Goal: Task Accomplishment & Management: Complete application form

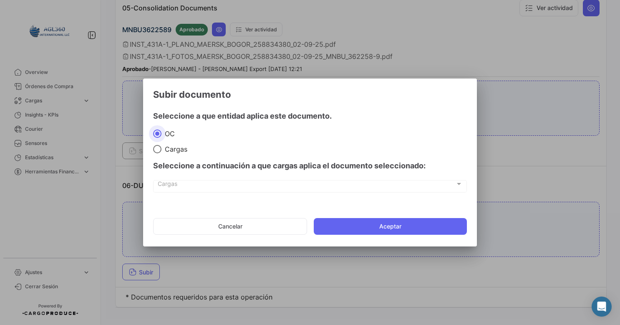
click at [161, 148] on input "Cargas" at bounding box center [157, 149] width 8 height 8
radio input "true"
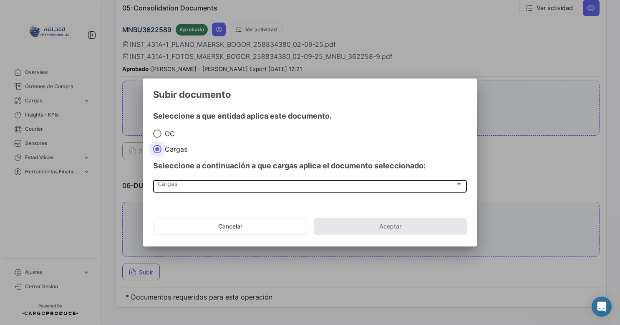
click at [165, 162] on span "Cargas" at bounding box center [307, 185] width 298 height 7
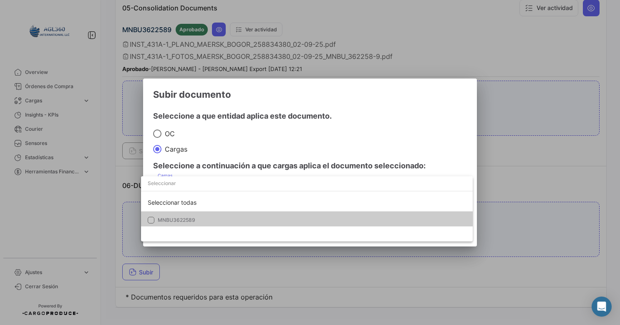
drag, startPoint x: 165, startPoint y: 187, endPoint x: 173, endPoint y: 221, distance: 34.8
click at [173, 162] on span "MNBU3622589" at bounding box center [177, 220] width 38 height 6
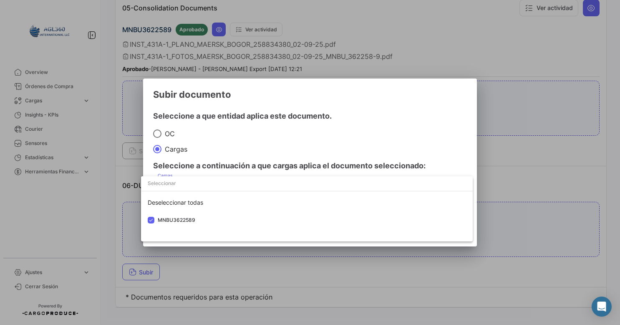
drag, startPoint x: 426, startPoint y: 136, endPoint x: 414, endPoint y: 170, distance: 35.8
click at [310, 135] on div at bounding box center [310, 162] width 620 height 325
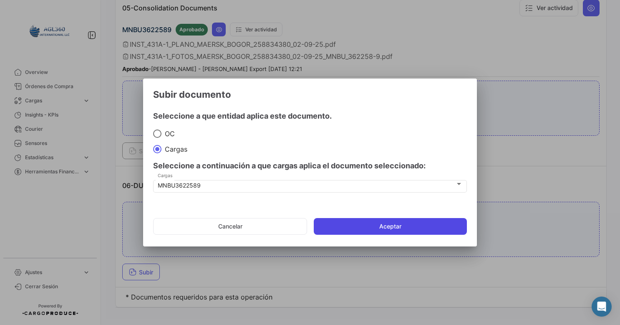
click at [310, 162] on button "Aceptar" at bounding box center [390, 226] width 153 height 17
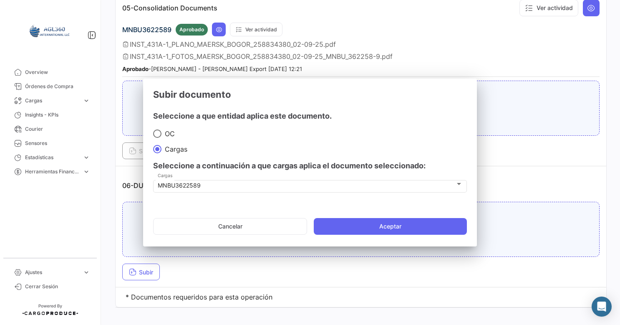
click at [310, 162] on button "Elegir archivo" at bounding box center [361, 235] width 60 height 17
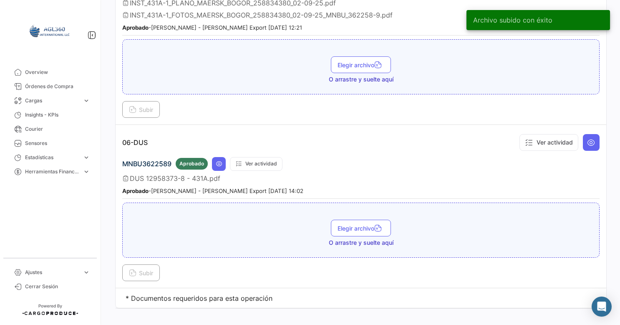
scroll to position [908, 0]
click at [213, 156] on button at bounding box center [219, 163] width 14 height 14
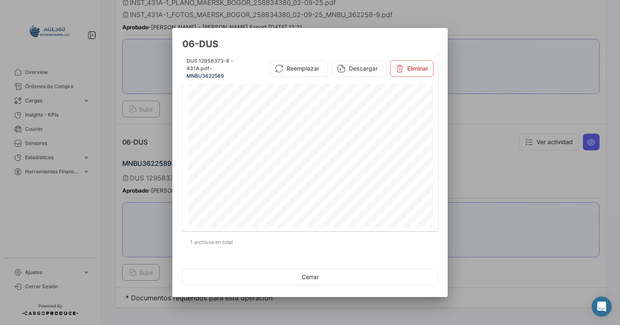
drag, startPoint x: 270, startPoint y: 44, endPoint x: 266, endPoint y: 73, distance: 28.7
click at [300, 45] on h3 "06-DUS" at bounding box center [309, 44] width 255 height 12
click at [306, 162] on button "Cerrar" at bounding box center [309, 276] width 255 height 17
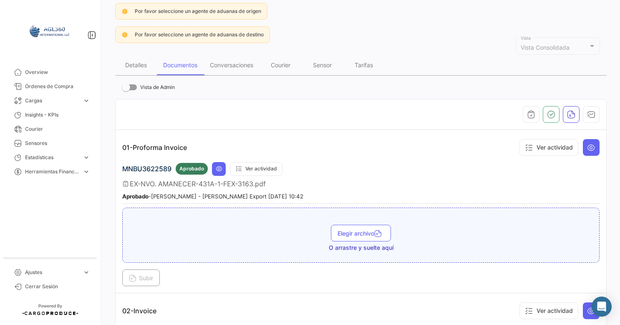
scroll to position [0, 0]
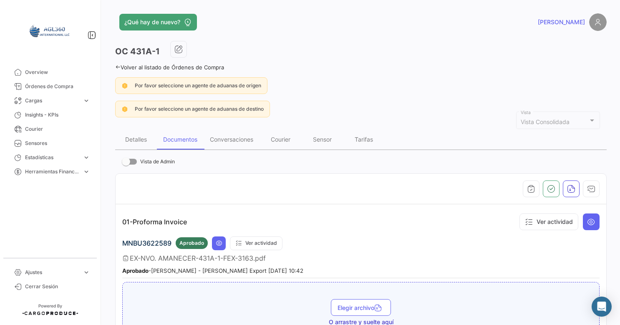
click at [127, 64] on link "Volver al listado de Órdenes de Compra" at bounding box center [169, 67] width 109 height 7
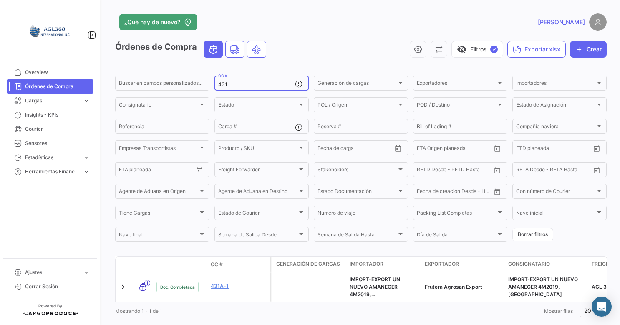
click at [230, 89] on div "431 OC #" at bounding box center [256, 82] width 77 height 16
click at [232, 88] on div "431 OC #" at bounding box center [256, 82] width 77 height 16
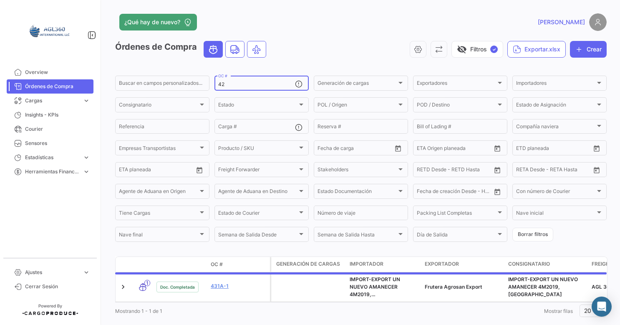
type input "429"
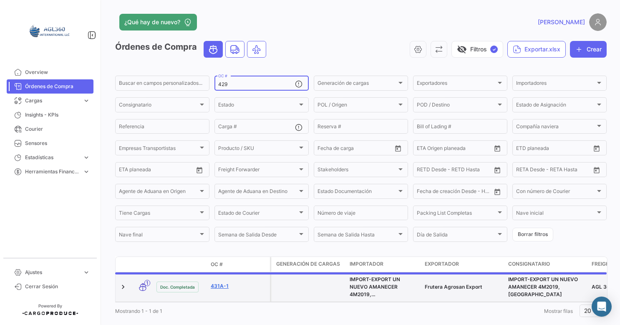
scroll to position [12, 0]
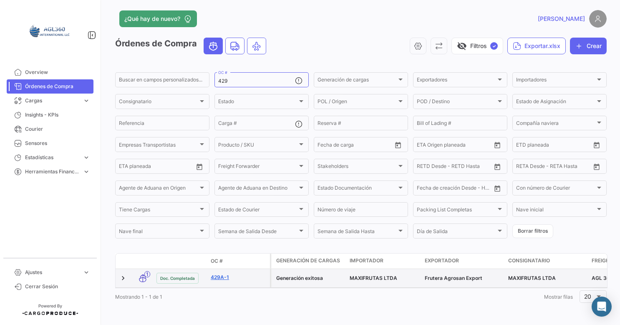
click at [225, 162] on link "429A-1" at bounding box center [239, 277] width 56 height 8
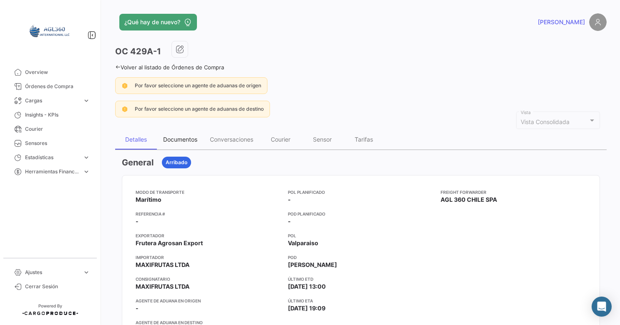
click at [179, 138] on div "Documentos" at bounding box center [180, 139] width 34 height 7
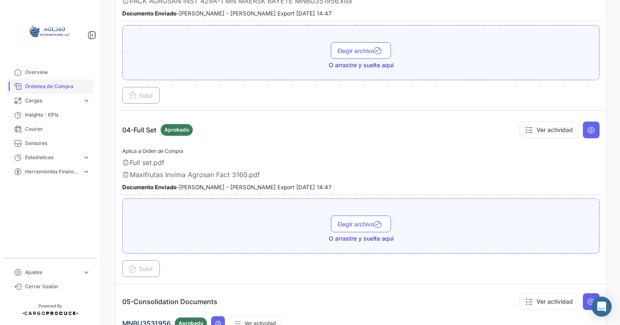
scroll to position [577, 0]
click at [58, 88] on span "Órdenes de Compra" at bounding box center [57, 87] width 65 height 8
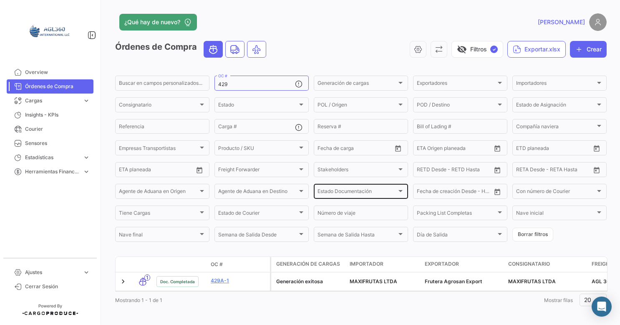
click at [310, 162] on div "Estado Documentación" at bounding box center [357, 192] width 79 height 6
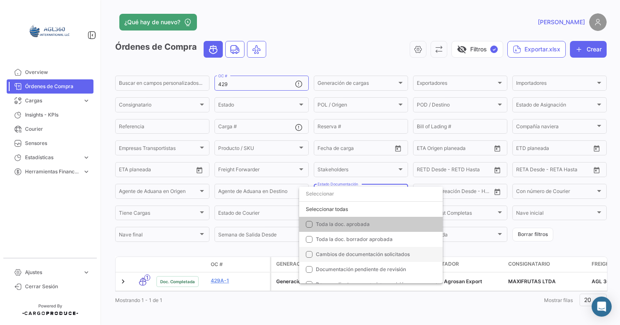
scroll to position [42, 0]
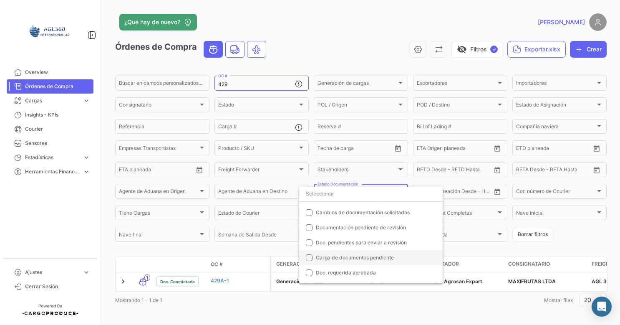
click at [310, 162] on mat-option "Carga de documentos pendiente" at bounding box center [371, 257] width 144 height 15
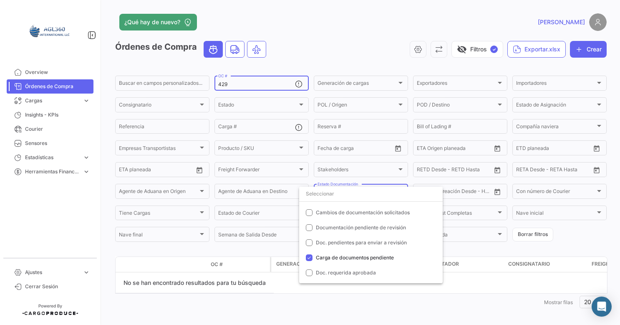
drag, startPoint x: 229, startPoint y: 87, endPoint x: 223, endPoint y: 83, distance: 6.7
click at [223, 83] on div at bounding box center [310, 162] width 620 height 325
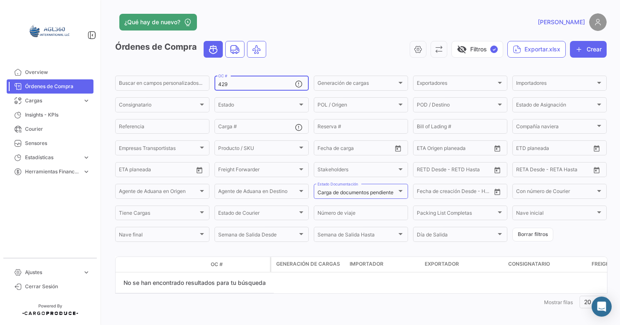
click at [226, 83] on input "429" at bounding box center [256, 84] width 77 height 6
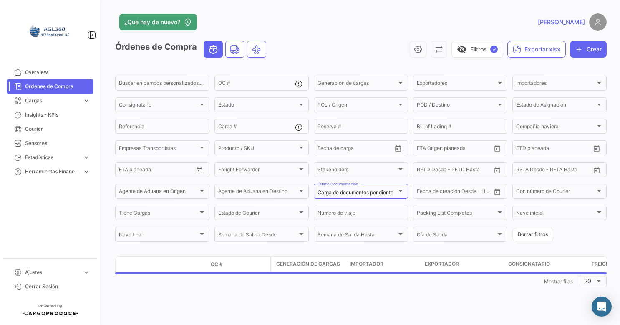
click at [310, 46] on div "visibility_off Filtros ✓ Exportar.xlsx Crear" at bounding box center [440, 49] width 334 height 17
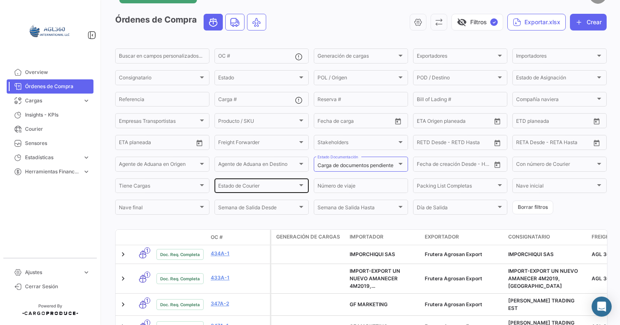
scroll to position [0, 0]
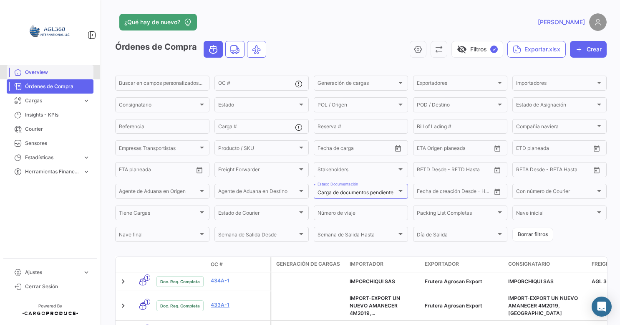
click at [43, 73] on span "Overview" at bounding box center [57, 72] width 65 height 8
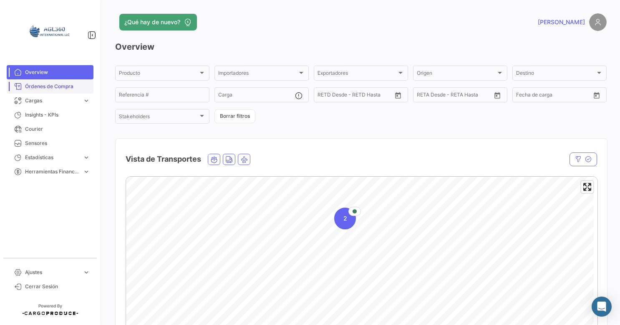
click at [49, 88] on span "Órdenes de Compra" at bounding box center [57, 87] width 65 height 8
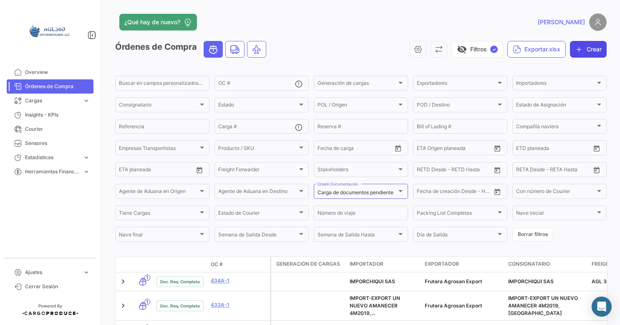
click at [310, 50] on button "Crear" at bounding box center [588, 49] width 37 height 17
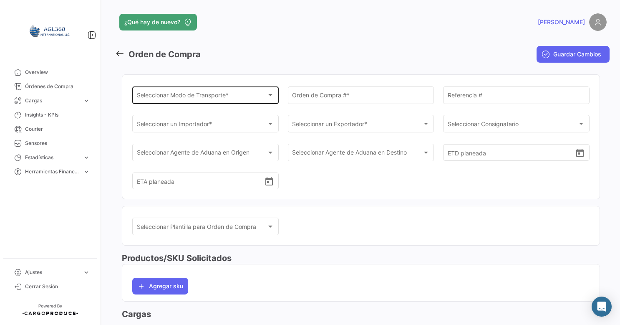
click at [260, 93] on div "Seleccionar Modo de Transporte * Seleccionar Modo de Transporte *" at bounding box center [206, 94] width 138 height 19
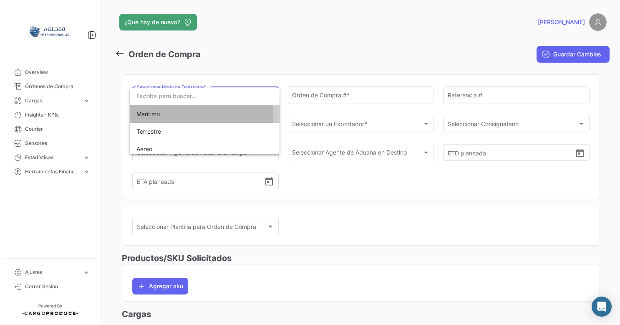
drag, startPoint x: 160, startPoint y: 114, endPoint x: 316, endPoint y: 111, distance: 156.1
click at [165, 112] on span "Marítimo" at bounding box center [204, 114] width 136 height 18
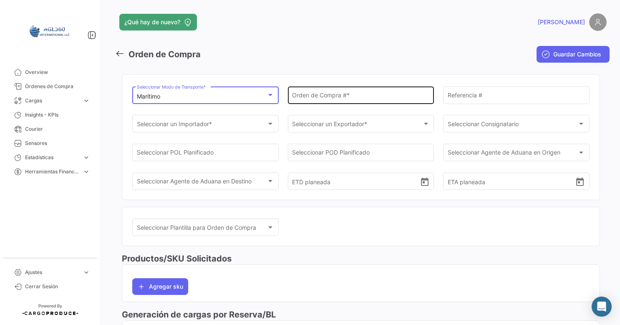
click at [310, 94] on input "Orden de Compra # *" at bounding box center [361, 96] width 138 height 7
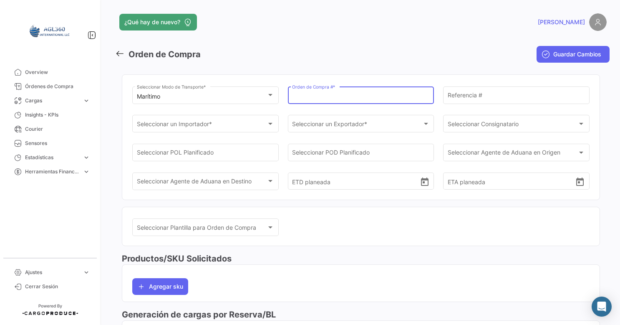
paste input "259345220"
type input "259345220"
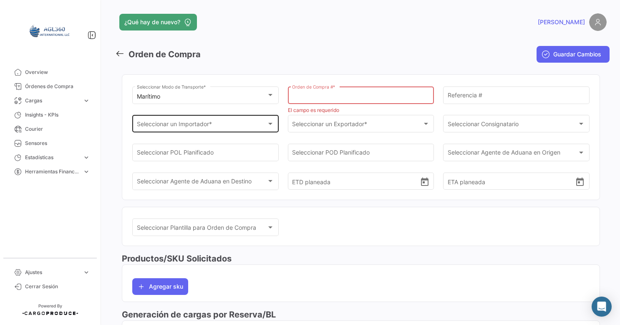
click at [213, 120] on div "Seleccionar un Importador * Seleccionar un Importador *" at bounding box center [206, 123] width 138 height 19
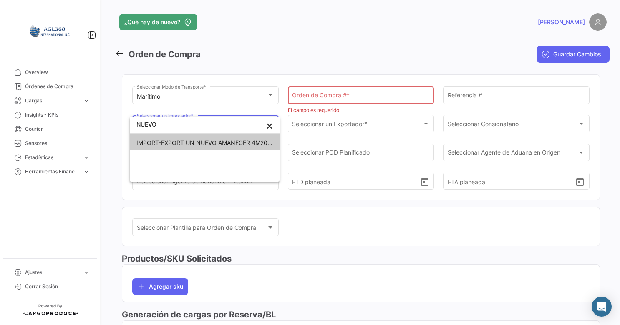
type input "NUEVO"
click at [172, 144] on span "IMPORT-EXPORT UN NUEVO AMANECER 4M2019, [GEOGRAPHIC_DATA]" at bounding box center [235, 142] width 199 height 7
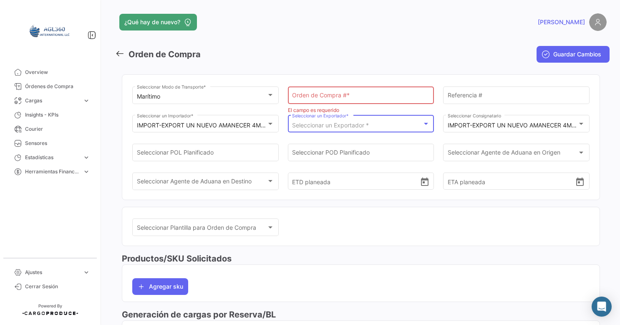
click at [310, 124] on div "Seleccionar un Exportador *" at bounding box center [357, 125] width 130 height 7
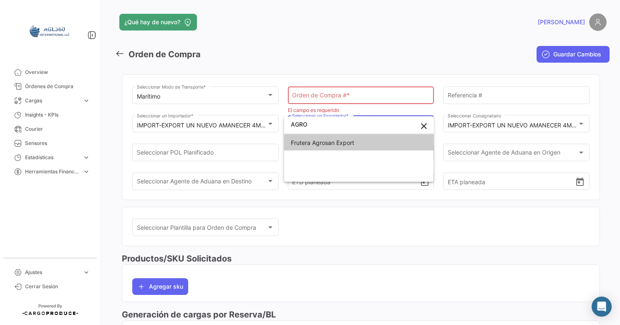
type input "AGRO"
click at [310, 139] on span "Frutera Agrosan Export" at bounding box center [359, 143] width 136 height 18
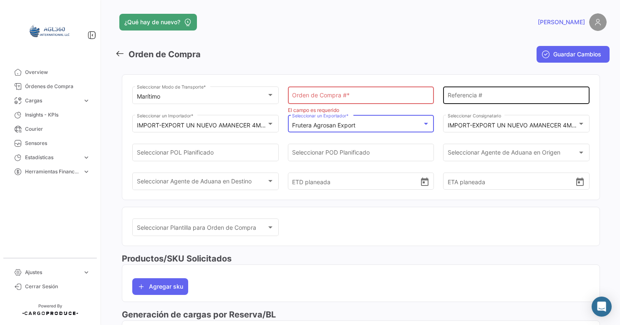
click at [310, 99] on input "Referencia #" at bounding box center [517, 96] width 138 height 7
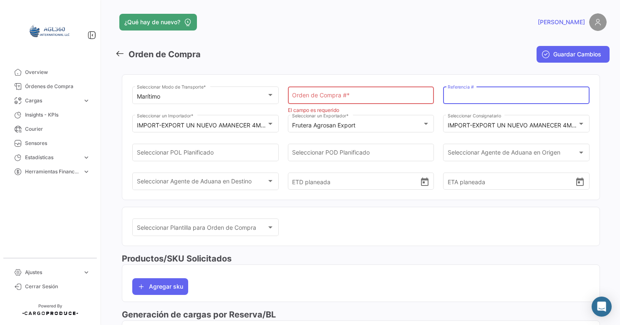
paste input "435A-1"
type input "435A-1"
click at [310, 96] on input "Orden de Compra # *" at bounding box center [361, 96] width 138 height 7
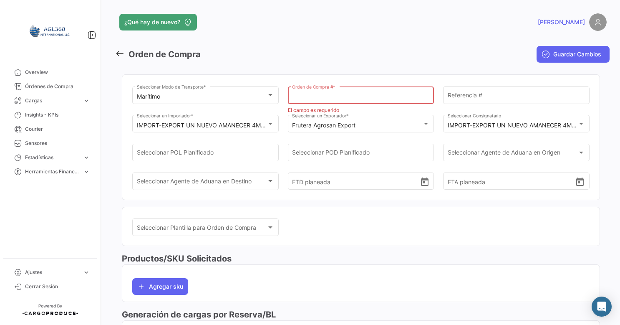
paste input "435A-1"
type input "435A-1"
click at [310, 64] on mat-toolbar-row "Guardar Cambios" at bounding box center [527, 54] width 166 height 27
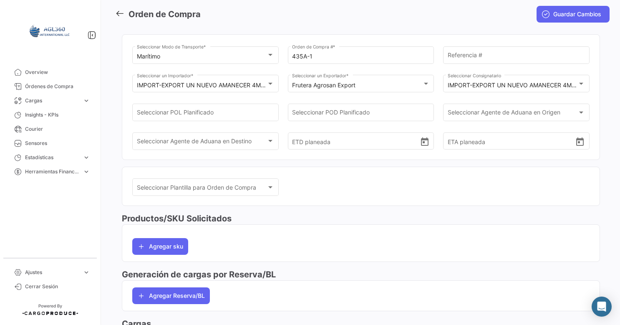
scroll to position [42, 0]
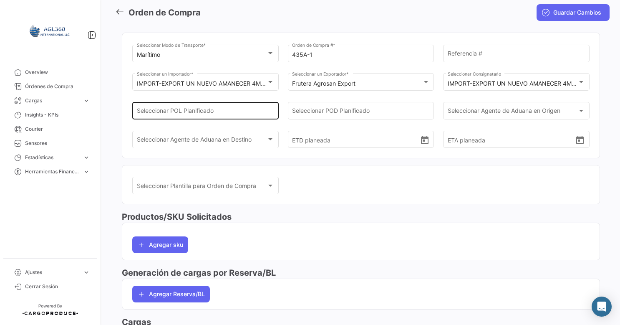
click at [237, 111] on input "Seleccionar POL Planificado" at bounding box center [206, 112] width 138 height 7
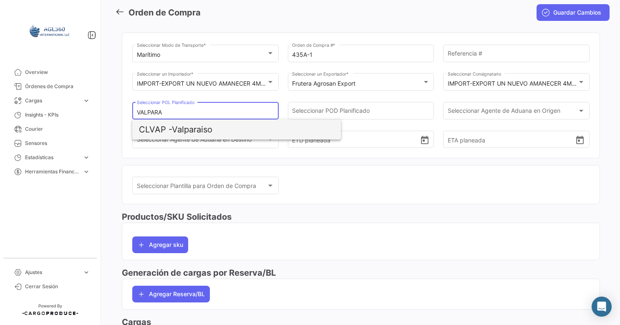
drag, startPoint x: 163, startPoint y: 130, endPoint x: 274, endPoint y: 113, distance: 112.7
click at [169, 129] on span "CLVAP -" at bounding box center [155, 129] width 33 height 10
type input "Valparaiso"
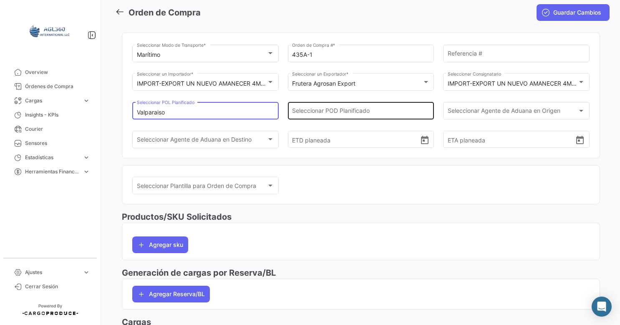
click at [310, 111] on input "Seleccionar POD Planificado" at bounding box center [361, 112] width 138 height 7
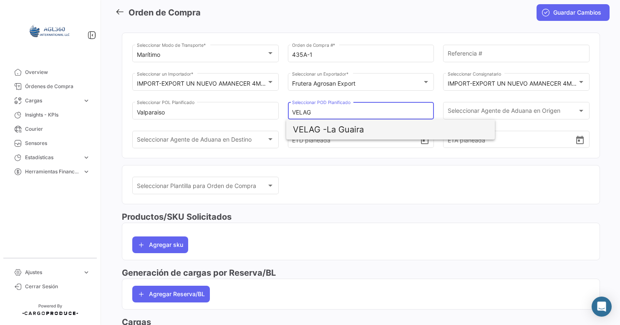
click at [310, 127] on span "VELAG - La Guaira" at bounding box center [390, 129] width 195 height 20
type input "La Guaira"
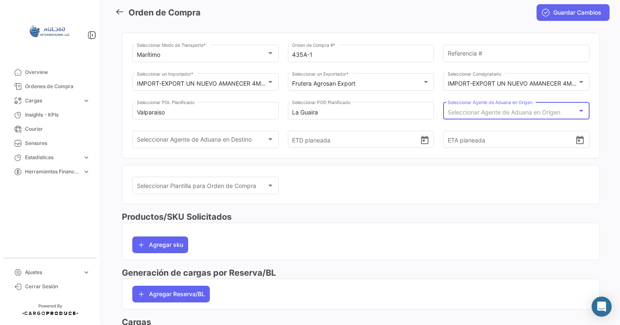
click at [310, 110] on span "Seleccionar Agente de Aduana en Origen" at bounding box center [504, 111] width 113 height 7
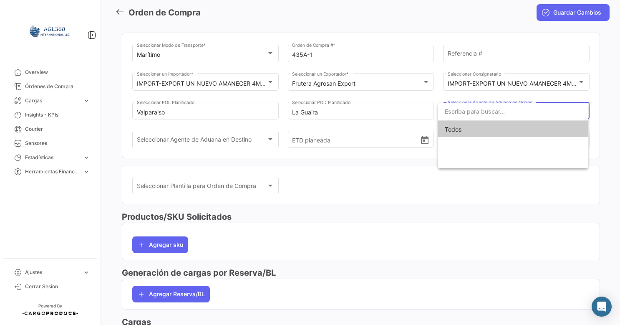
click at [310, 162] on div at bounding box center [310, 162] width 620 height 325
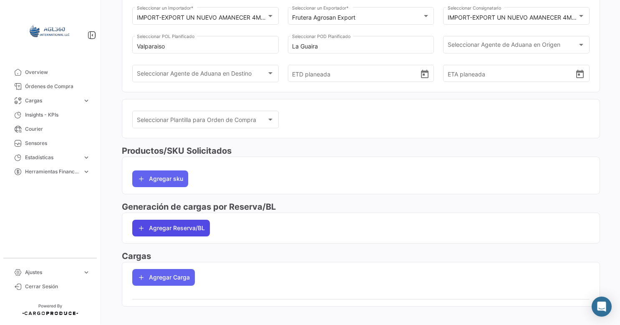
scroll to position [114, 0]
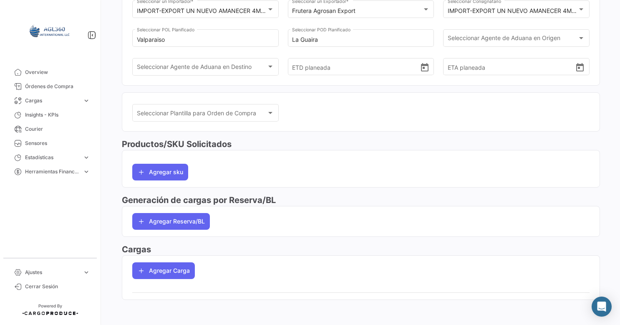
click at [164, 162] on app-po-load-list "Agregar Carga" at bounding box center [360, 270] width 477 height 30
click at [166, 162] on button "Agregar Carga" at bounding box center [163, 270] width 63 height 17
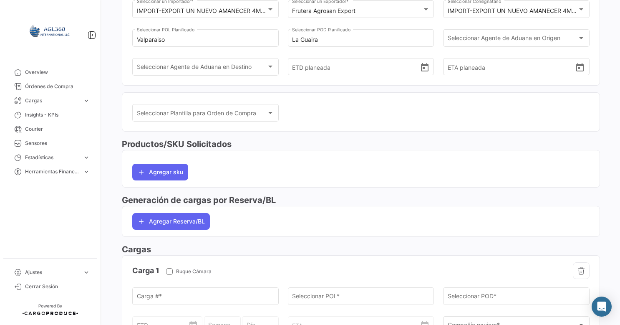
click at [172, 162] on span at bounding box center [169, 271] width 7 height 7
click at [169, 162] on input "Buque Cámara" at bounding box center [169, 275] width 0 height 0
click at [172, 162] on span at bounding box center [169, 271] width 7 height 7
click at [169, 162] on input "Buque Cámara" at bounding box center [169, 275] width 0 height 0
checkbox input "false"
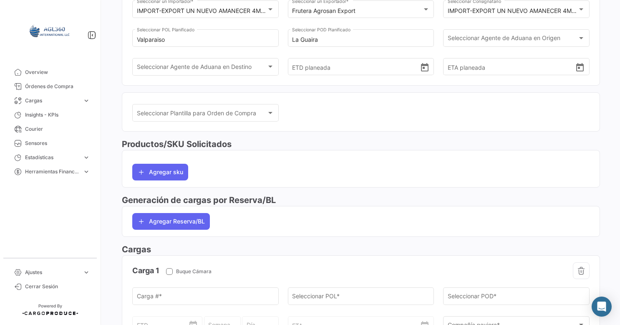
scroll to position [240, 0]
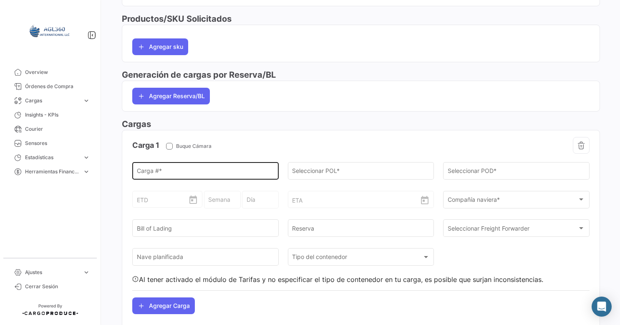
click at [218, 162] on input "Carga # *" at bounding box center [206, 172] width 138 height 7
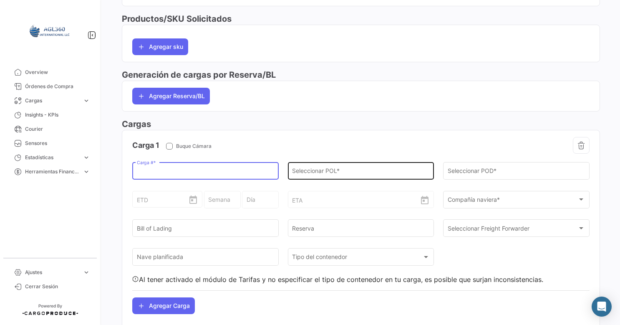
click at [310, 162] on input "Seleccionar POL *" at bounding box center [361, 172] width 138 height 7
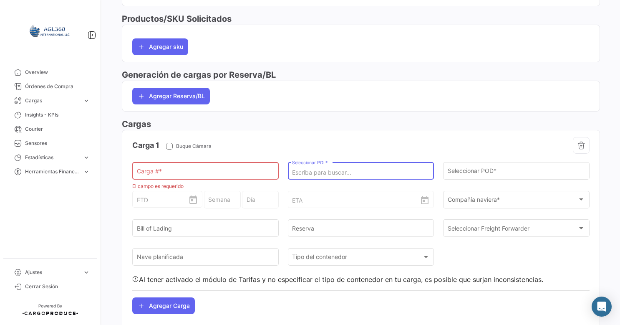
type input "V"
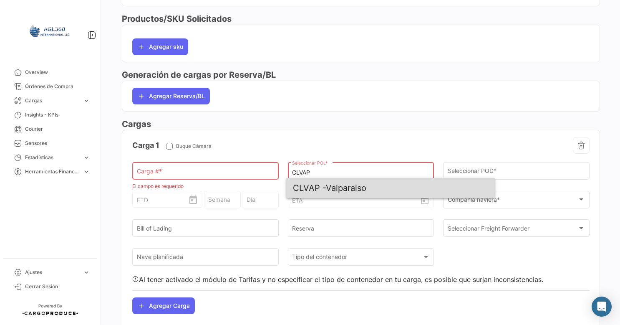
drag, startPoint x: 341, startPoint y: 187, endPoint x: 412, endPoint y: 184, distance: 71.8
click at [310, 162] on span "CLVAP - Valparaiso" at bounding box center [390, 188] width 195 height 20
type input "Valparaiso"
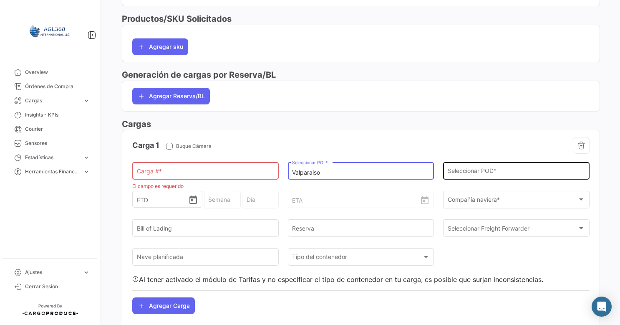
click at [310, 162] on input "Seleccionar POD *" at bounding box center [517, 172] width 138 height 7
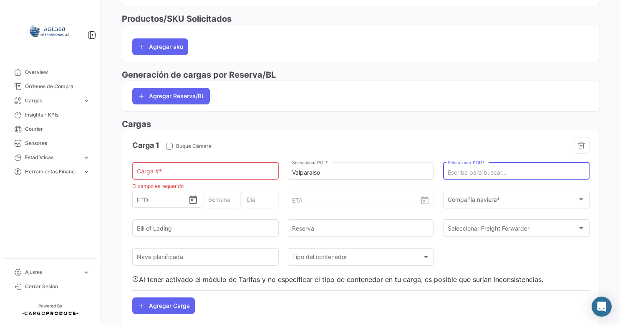
type input "C"
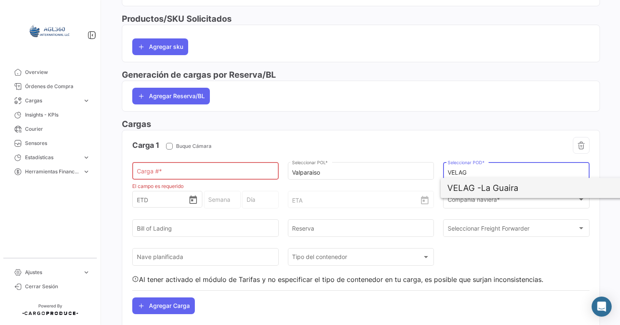
click at [310, 162] on span "VELAG -" at bounding box center [464, 188] width 34 height 10
type input "La Guaira"
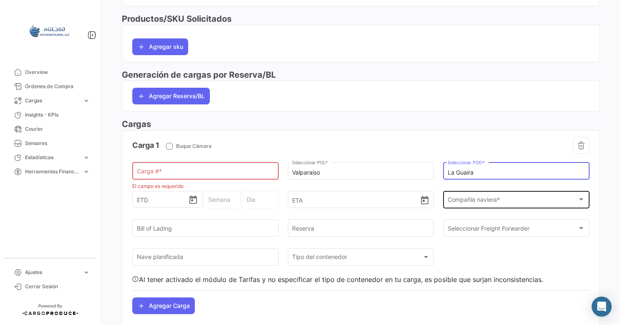
click at [310, 162] on span "Compañía naviera *" at bounding box center [513, 200] width 130 height 7
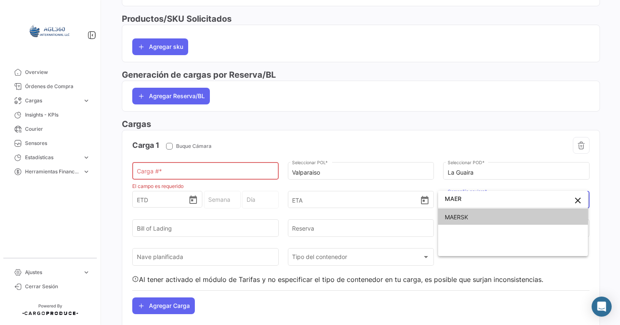
type input "MAER"
click at [310, 162] on span "MAERSK" at bounding box center [513, 217] width 136 height 18
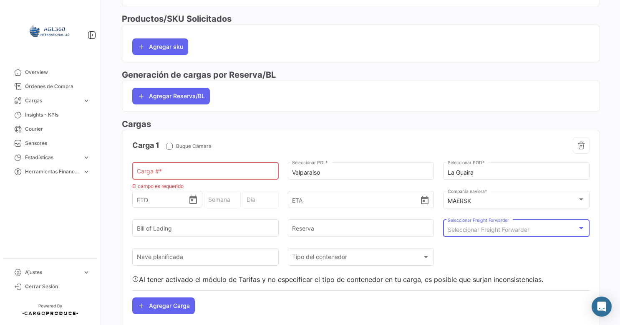
click at [310, 162] on span "Seleccionar Freight Forwarder" at bounding box center [489, 229] width 82 height 7
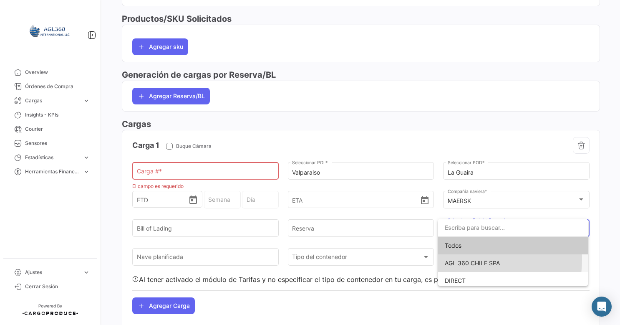
click at [310, 162] on span "AGL 360 CHILE SPA" at bounding box center [513, 263] width 136 height 18
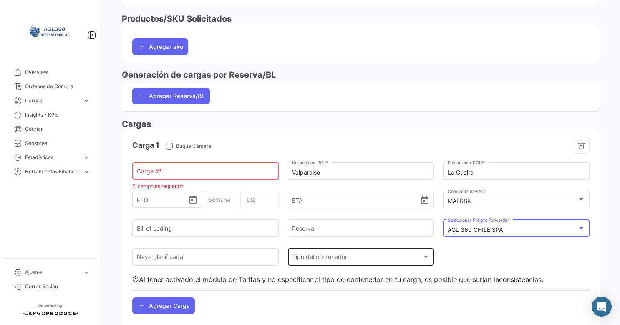
click at [310, 162] on div "Tipo del contenedor Tipo del contenedor" at bounding box center [361, 255] width 138 height 19
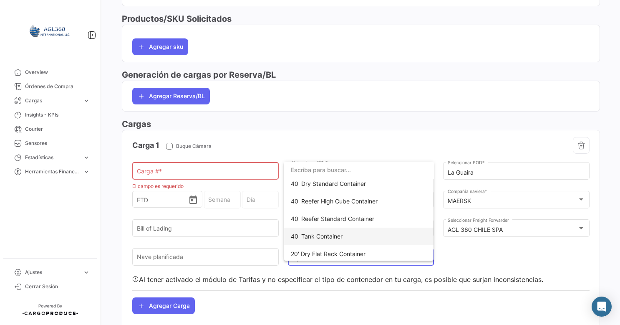
scroll to position [83, 0]
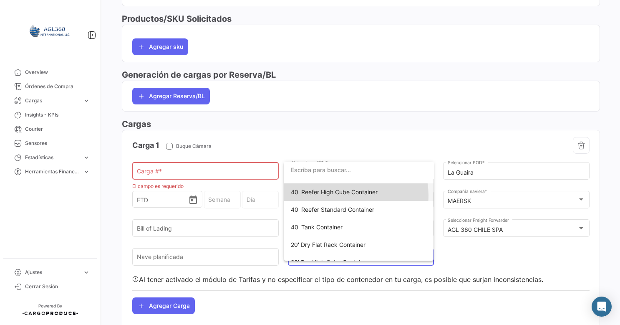
click at [310, 162] on span "40' Reefer High Cube Container" at bounding box center [359, 192] width 136 height 18
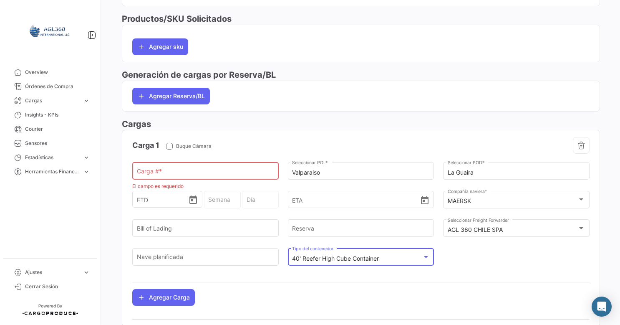
click at [166, 162] on input "Carga # *" at bounding box center [206, 172] width 138 height 7
paste input "259345220"
type input "259345220"
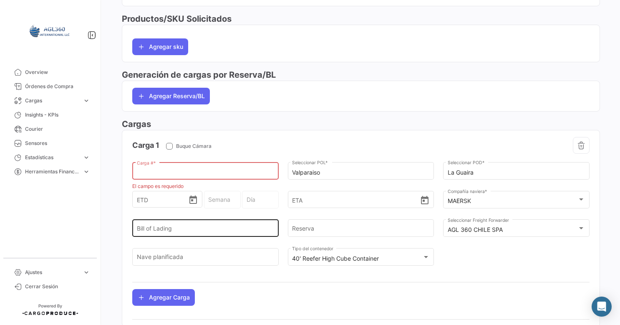
click at [163, 162] on div "Bill of Lading" at bounding box center [206, 227] width 138 height 19
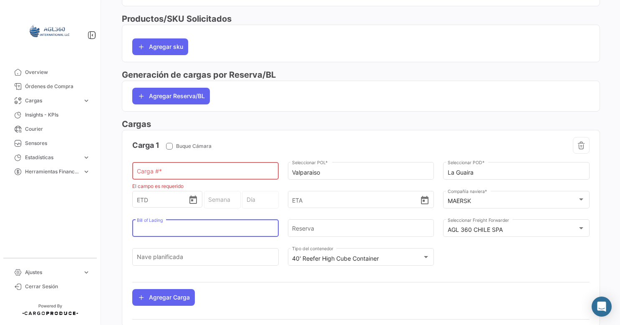
paste input "259345220"
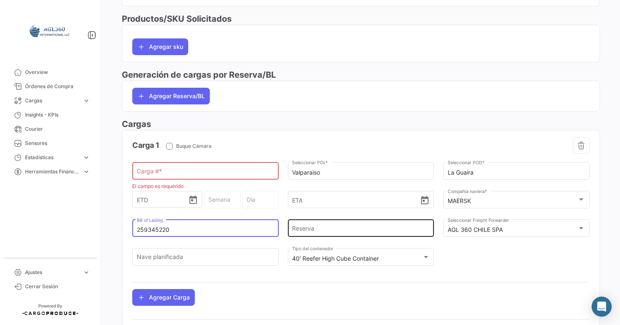
type input "259345220"
click at [310, 162] on div "Reserva" at bounding box center [361, 227] width 138 height 19
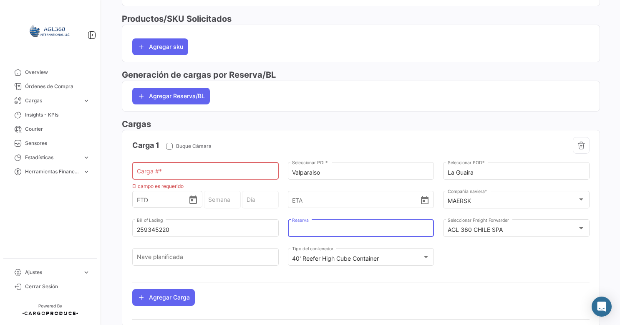
paste input "259345220"
type input "259345220"
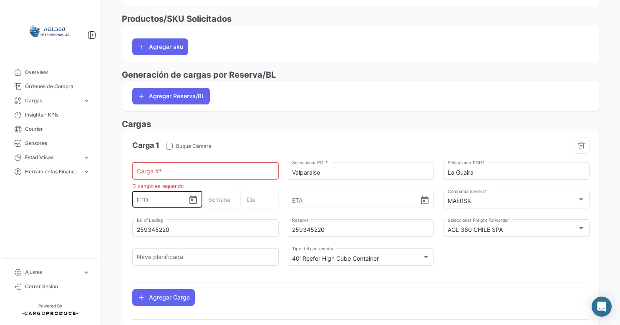
click at [150, 162] on div "ETD" at bounding box center [167, 192] width 61 height 31
click at [150, 162] on input "Carga # *" at bounding box center [206, 172] width 138 height 7
paste input "MNBU3146564"
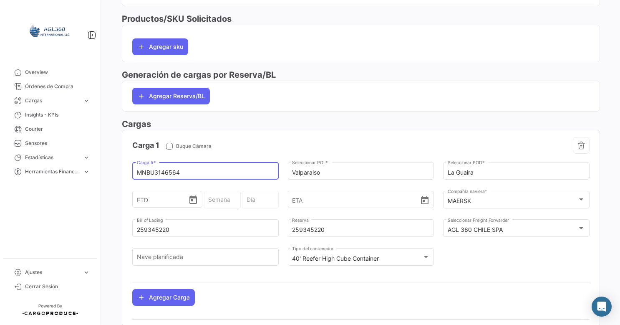
type input "MNBU3146564"
click at [310, 130] on app-po-load-list "Carga 1 Buque Cámara MNBU3146564 Carga # * Valparaiso Seleccionar POL * La Guai…" at bounding box center [360, 221] width 477 height 182
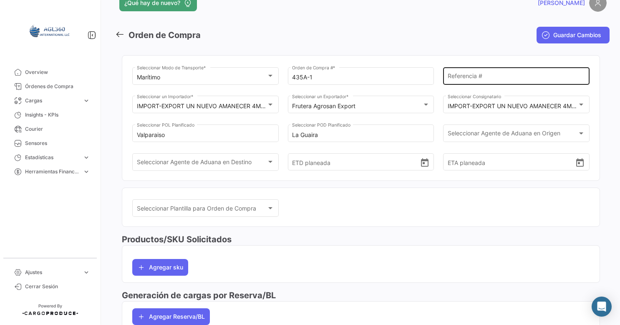
scroll to position [0, 0]
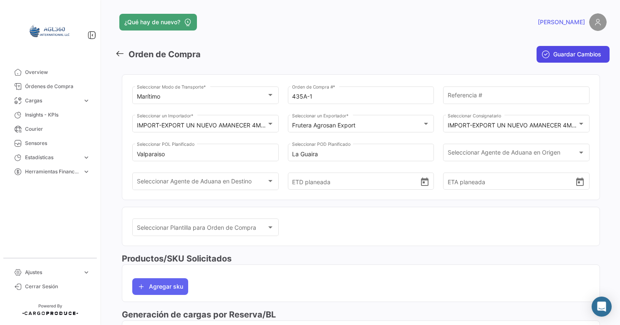
click at [310, 49] on button "Guardar Cambios" at bounding box center [573, 54] width 73 height 17
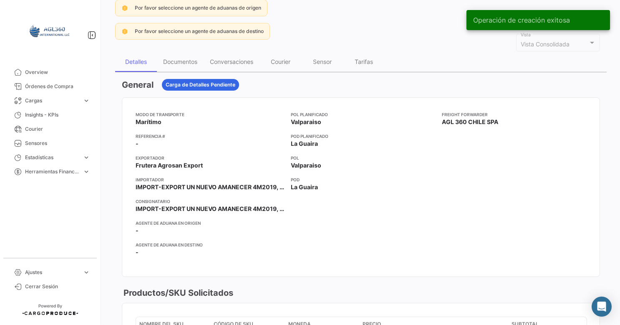
scroll to position [36, 0]
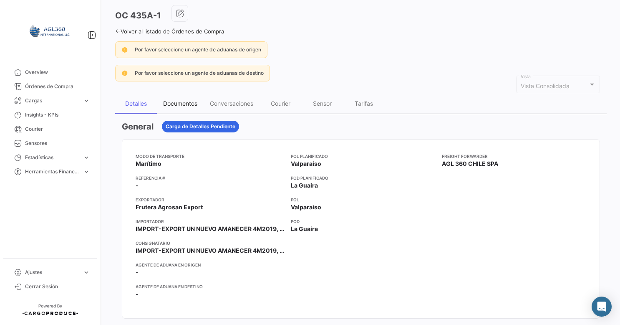
click at [184, 104] on div "Documentos" at bounding box center [180, 103] width 34 height 7
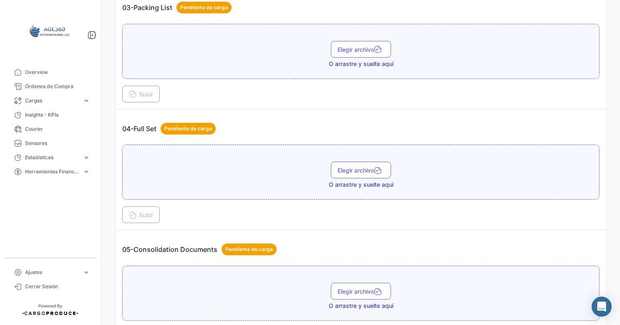
scroll to position [459, 0]
